Goal: Check status: Check status

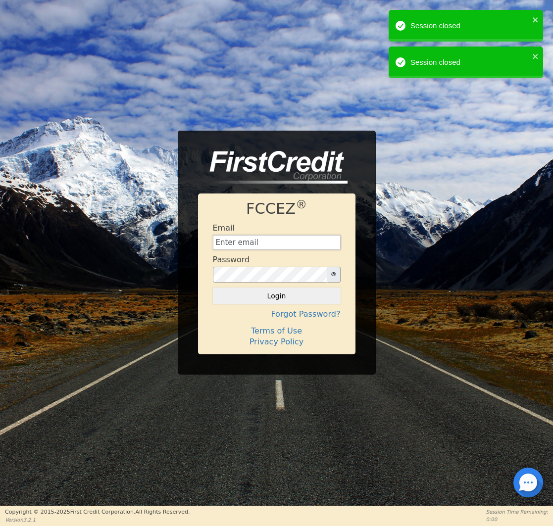
type input "[EMAIL_ADDRESS][DOMAIN_NAME]"
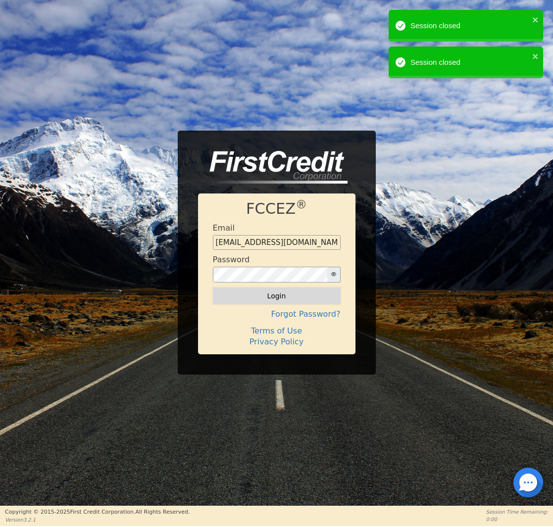
click at [270, 296] on button "Login" at bounding box center [277, 295] width 128 height 17
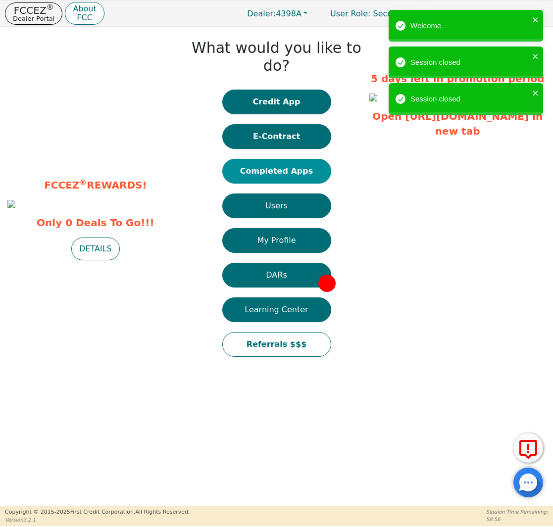
click at [271, 161] on button "Completed Apps" at bounding box center [276, 171] width 109 height 25
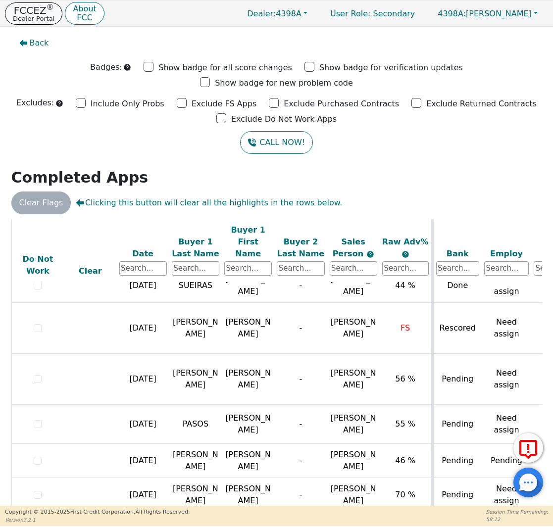
scroll to position [473, 0]
click at [45, 9] on p "FCCEZ ®" at bounding box center [34, 10] width 42 height 10
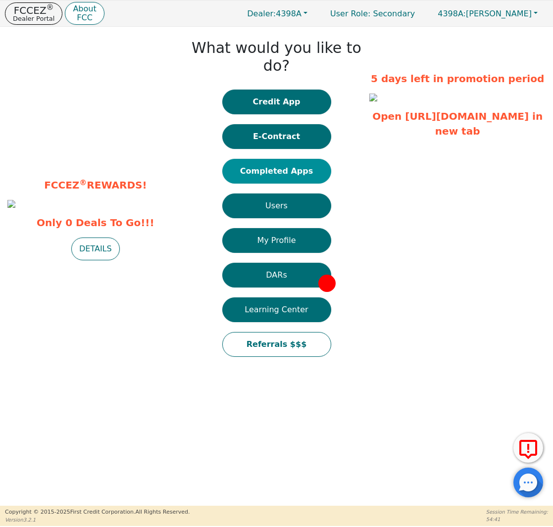
click at [275, 159] on button "Completed Apps" at bounding box center [276, 171] width 109 height 25
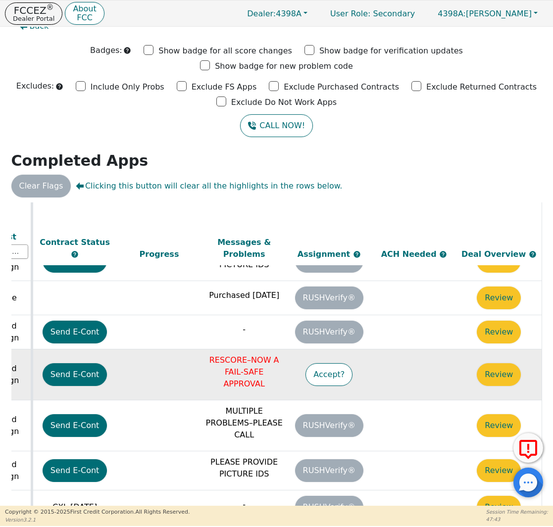
scroll to position [410, 555]
click at [493, 363] on button "Review" at bounding box center [498, 374] width 44 height 23
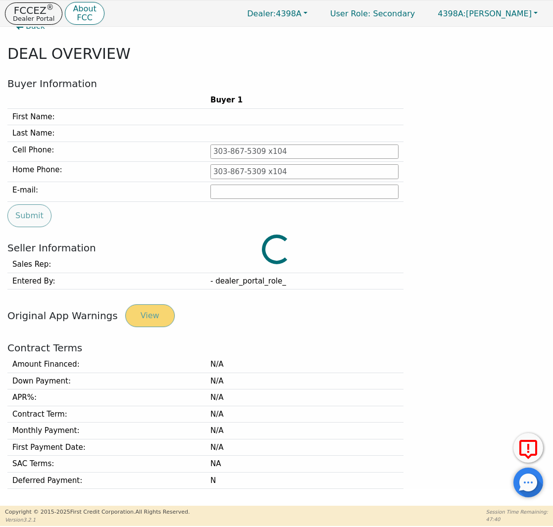
type input "[PHONE_NUMBER]"
type input "[PERSON_NAME][EMAIL_ADDRESS][PERSON_NAME][DOMAIN_NAME]"
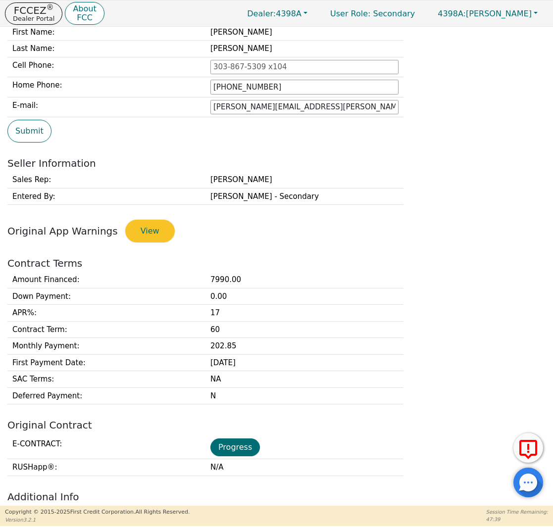
scroll to position [234, 0]
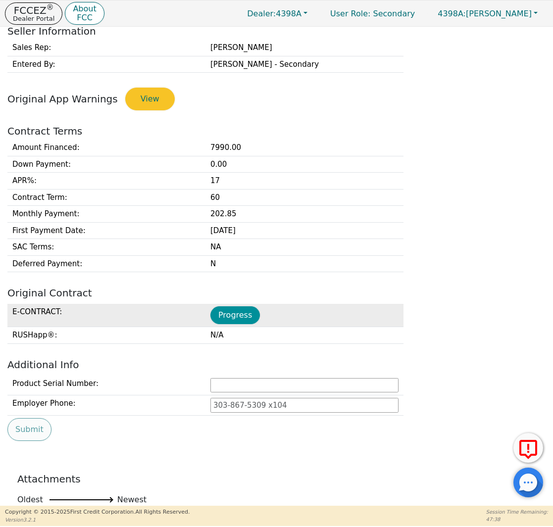
click at [233, 311] on button "Progress" at bounding box center [234, 315] width 49 height 18
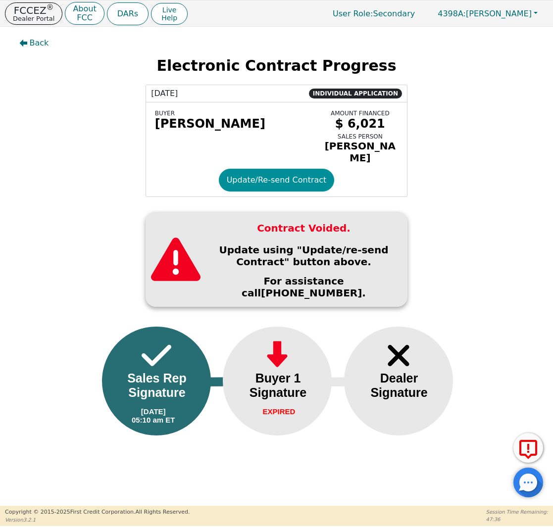
click at [290, 182] on button "Update/Re-send Contract" at bounding box center [277, 180] width 116 height 23
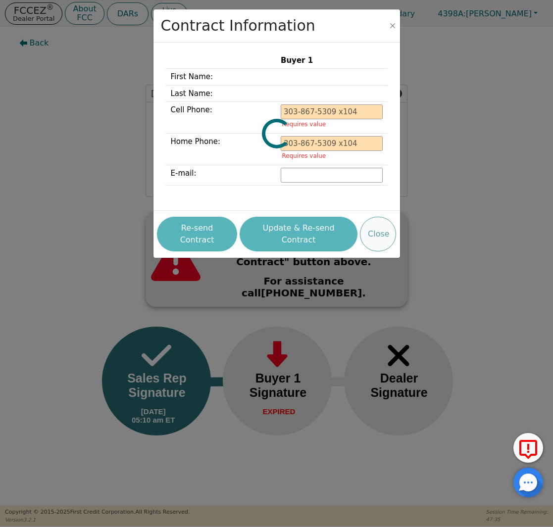
type input "[PHONE_NUMBER]"
type input "[PERSON_NAME][EMAIL_ADDRESS][PERSON_NAME][DOMAIN_NAME]"
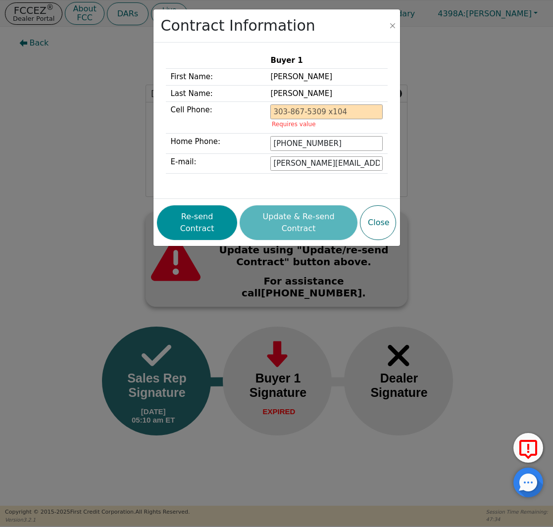
click at [213, 213] on button "Re-send Contract" at bounding box center [197, 222] width 80 height 35
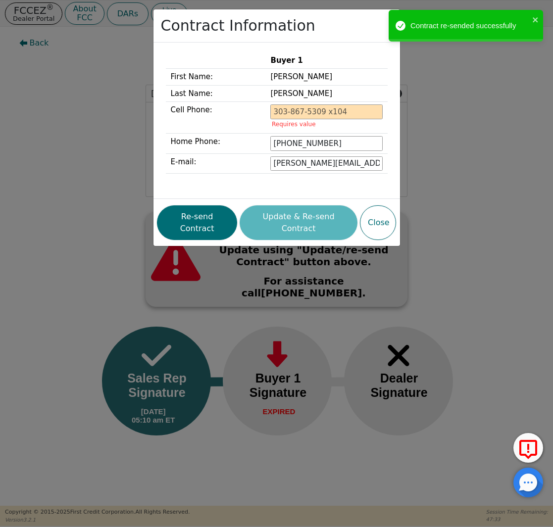
click at [87, 80] on div "Contract Information Buyer 1 First Name: [PERSON_NAME] Last Name: [PERSON_NAME]…" at bounding box center [276, 263] width 553 height 527
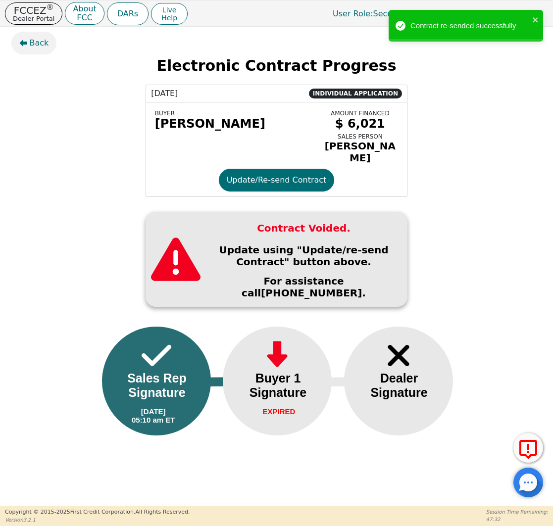
click at [37, 41] on span "Back" at bounding box center [39, 43] width 19 height 12
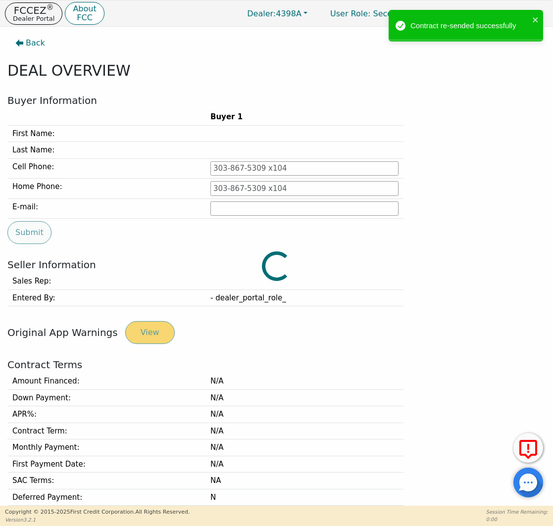
click at [37, 32] on div at bounding box center [276, 32] width 538 height 0
type input "[PHONE_NUMBER]"
type input "[PERSON_NAME][EMAIL_ADDRESS][PERSON_NAME][DOMAIN_NAME]"
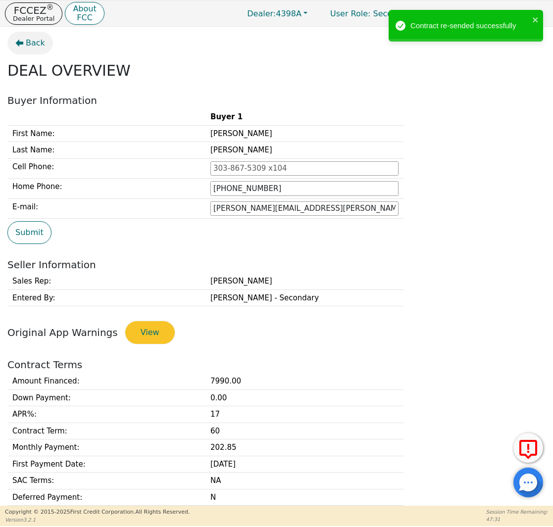
click at [32, 36] on button "Back" at bounding box center [30, 43] width 46 height 23
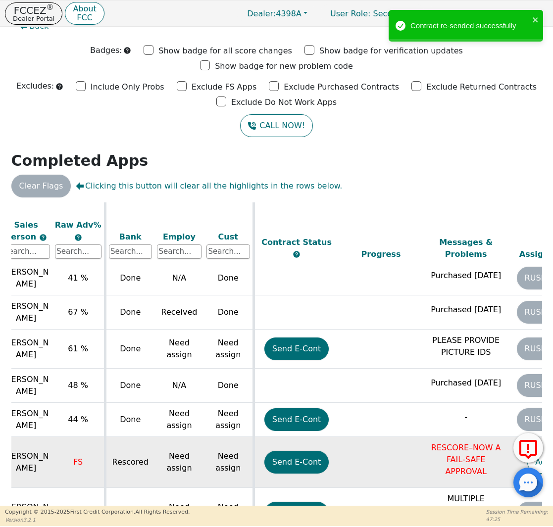
scroll to position [323, 327]
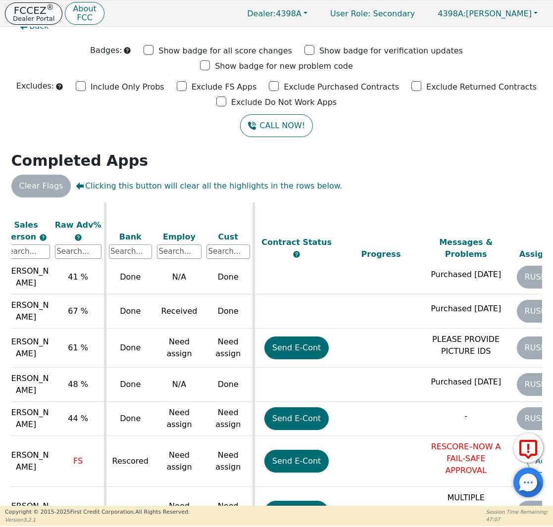
click at [38, 20] on p "Dealer Portal" at bounding box center [34, 18] width 42 height 6
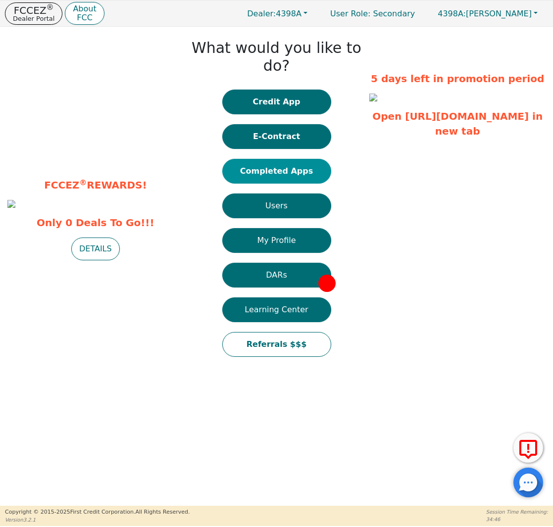
click at [275, 159] on button "Completed Apps" at bounding box center [276, 171] width 109 height 25
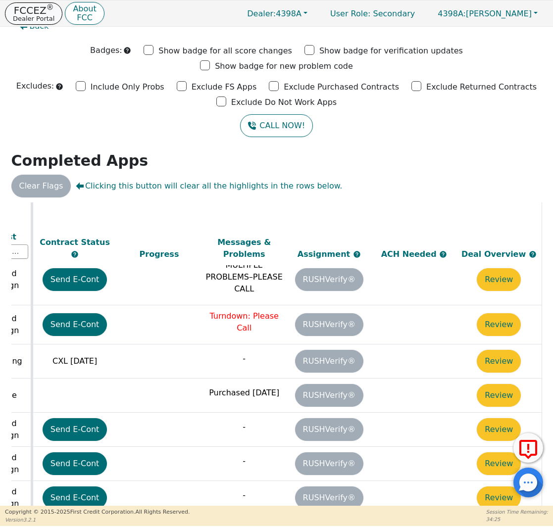
scroll to position [68, 555]
click at [41, 2] on button "FCCEZ ® Dealer Portal" at bounding box center [33, 13] width 57 height 22
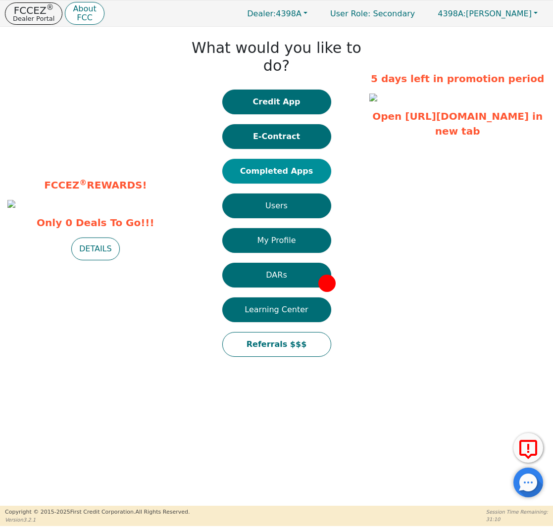
click at [284, 159] on button "Completed Apps" at bounding box center [276, 171] width 109 height 25
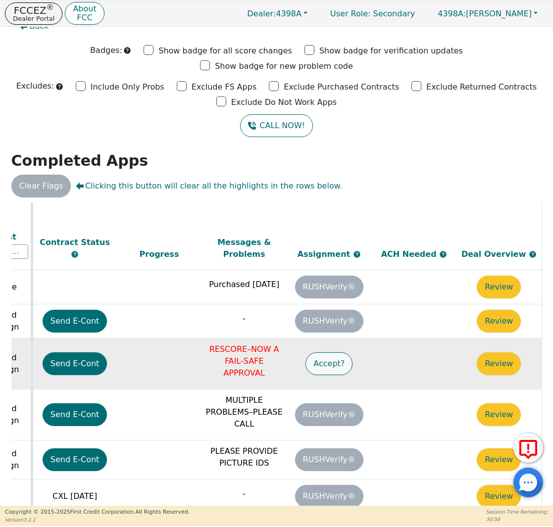
scroll to position [420, 555]
click at [320, 352] on button "Accept?" at bounding box center [328, 363] width 47 height 23
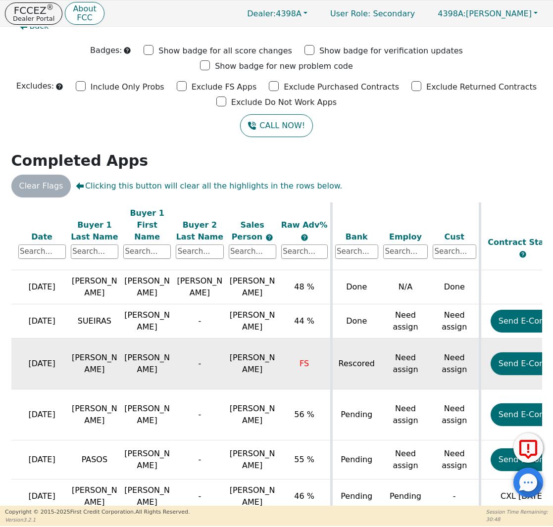
scroll to position [420, 110]
